Goal: Navigation & Orientation: Find specific page/section

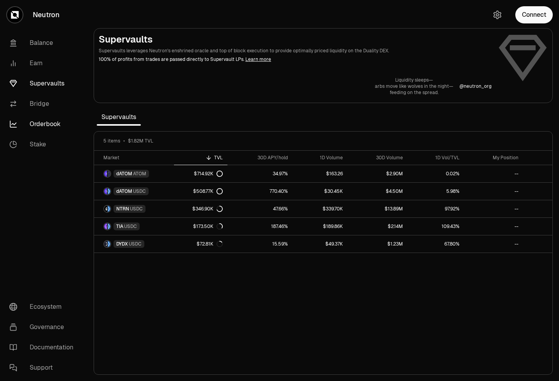
click at [48, 120] on link "Orderbook" at bounding box center [43, 124] width 81 height 20
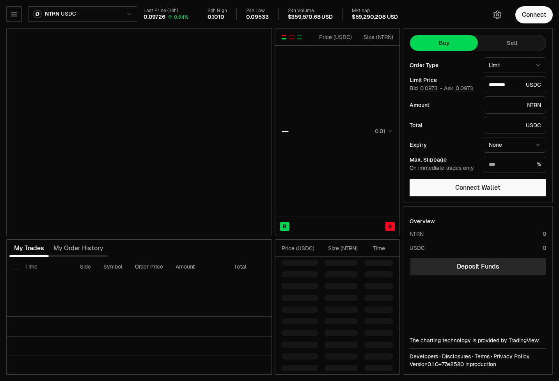
click at [110, 10] on html "Neutron Balance Earn Supervaults Bridge Orderbook Stake Ecosystem Governance Do…" at bounding box center [279, 190] width 559 height 381
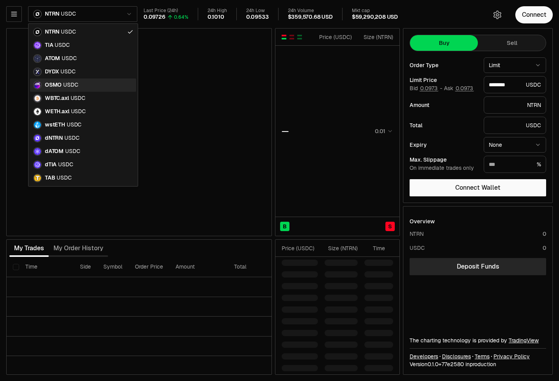
type input "********"
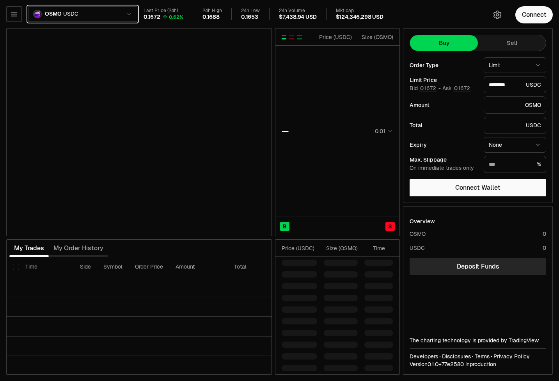
type input "********"
